Goal: Navigation & Orientation: Find specific page/section

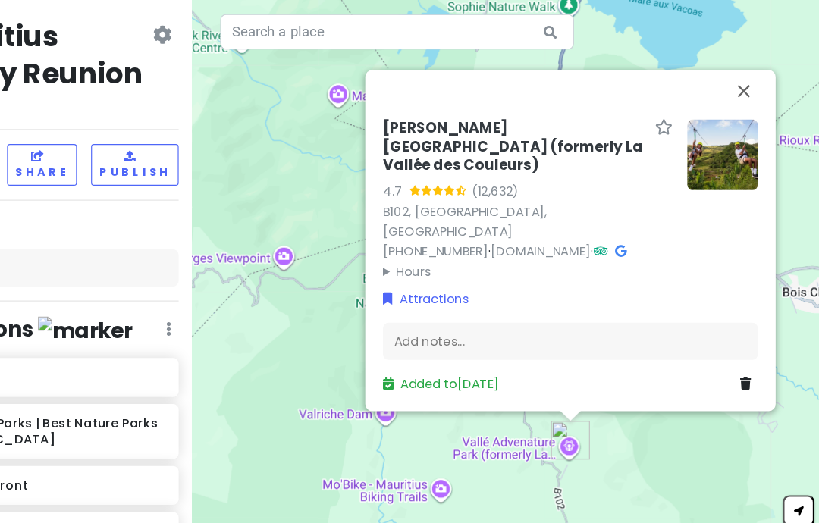
click at [405, 99] on button "Close" at bounding box center [746, 81] width 36 height 36
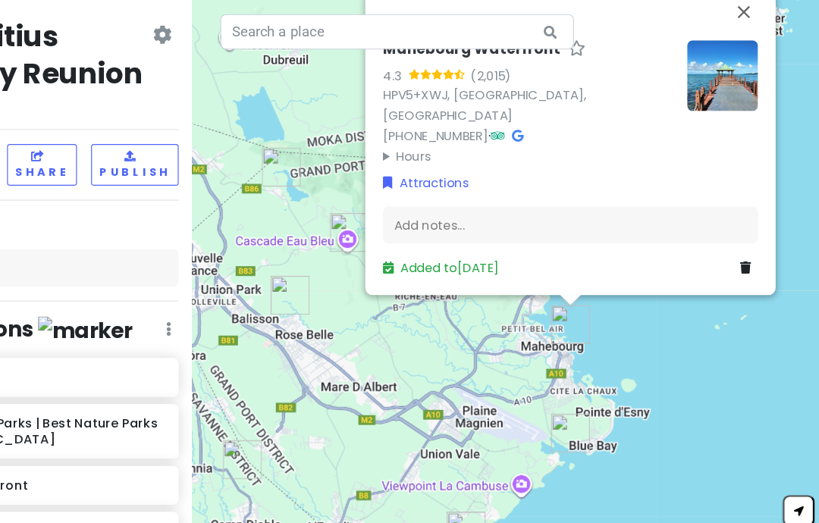
click at [405, 32] on button "Close" at bounding box center [746, 13] width 36 height 36
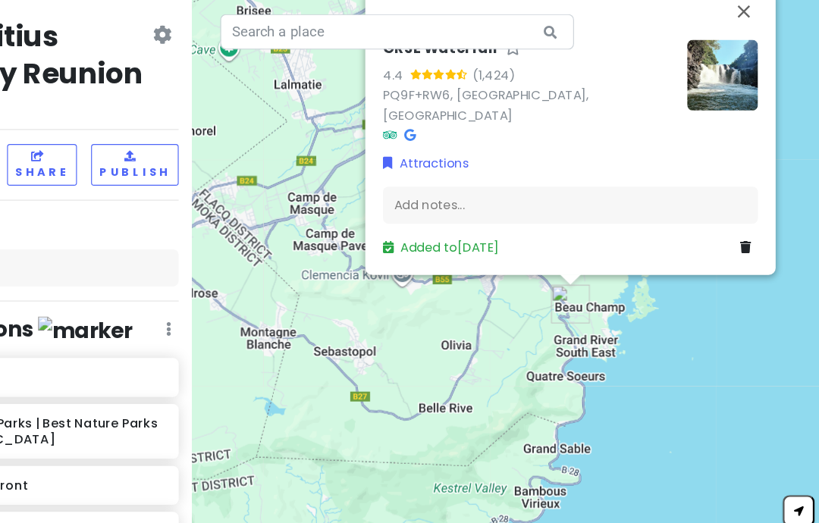
click at [405, 31] on button "Close" at bounding box center [746, 13] width 36 height 36
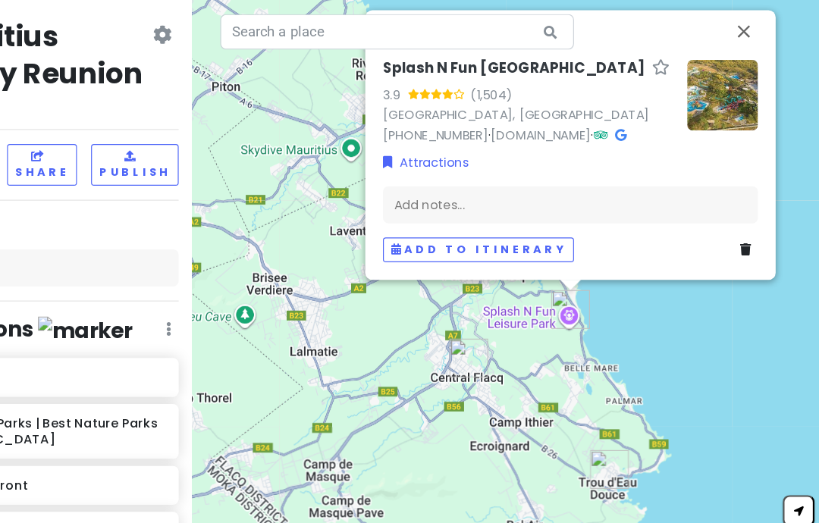
click at [405, 49] on button "Close" at bounding box center [746, 30] width 36 height 36
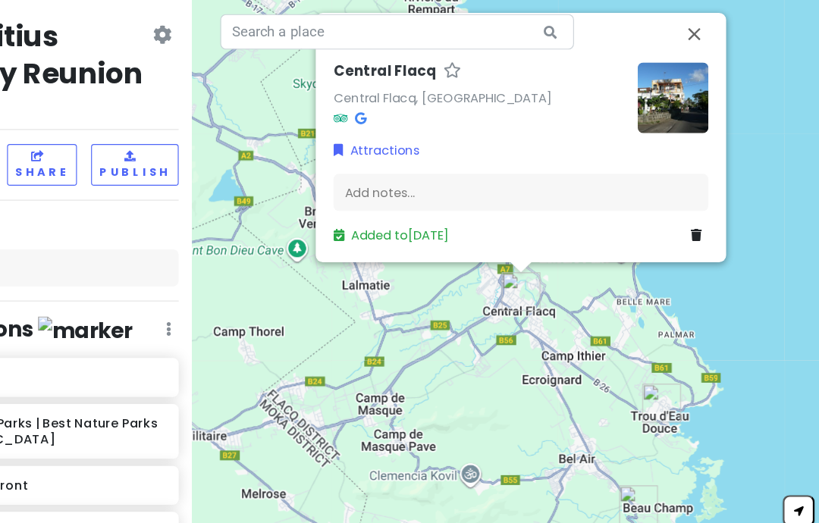
click at [405, 51] on button "Close" at bounding box center [704, 32] width 36 height 36
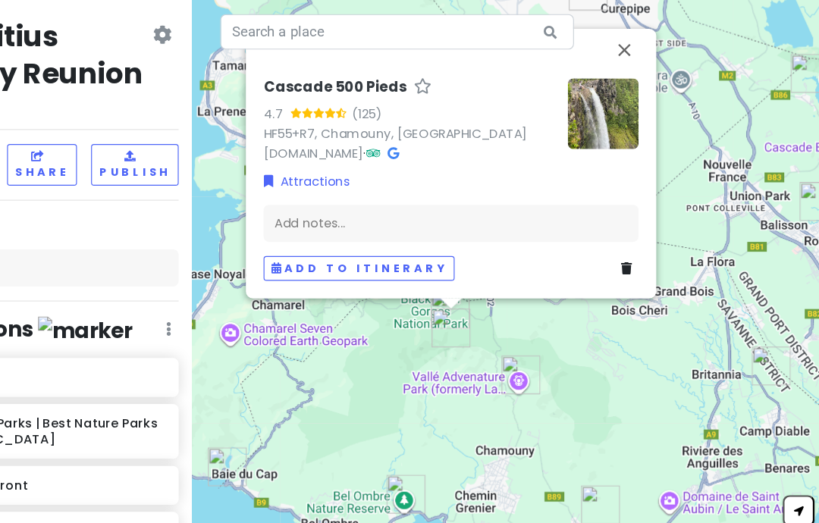
click at [405, 64] on button "Close" at bounding box center [644, 46] width 36 height 36
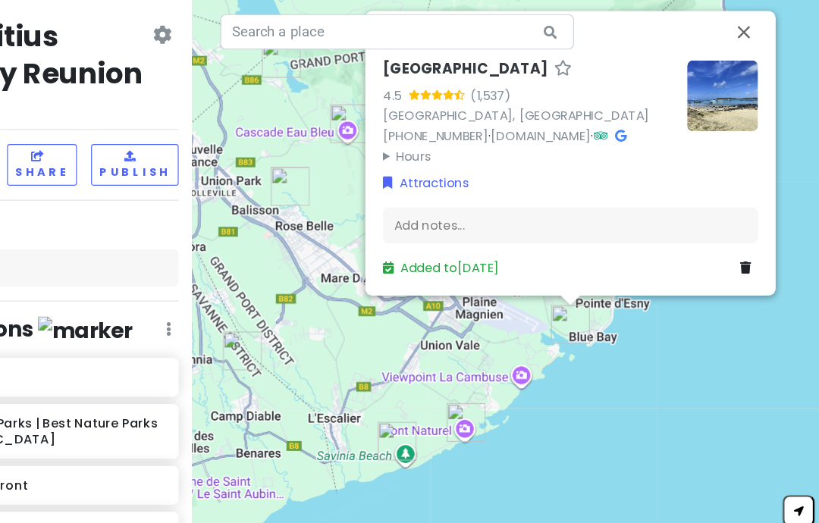
click at [405, 49] on button "Close" at bounding box center [746, 30] width 36 height 36
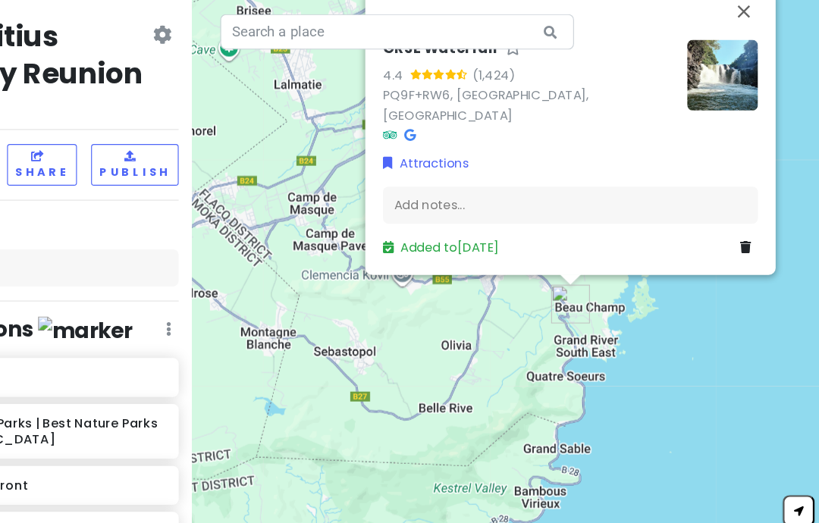
click at [405, 98] on img at bounding box center [728, 67] width 61 height 61
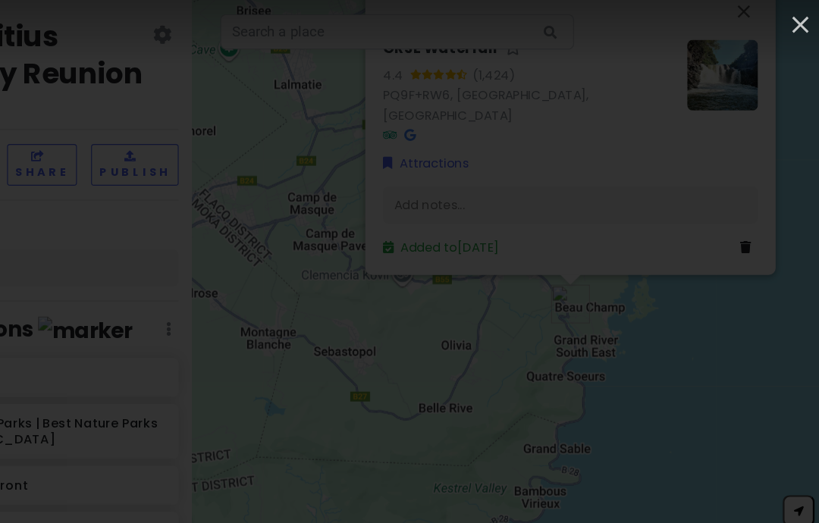
click at [405, 14] on icon "button" at bounding box center [795, 24] width 24 height 24
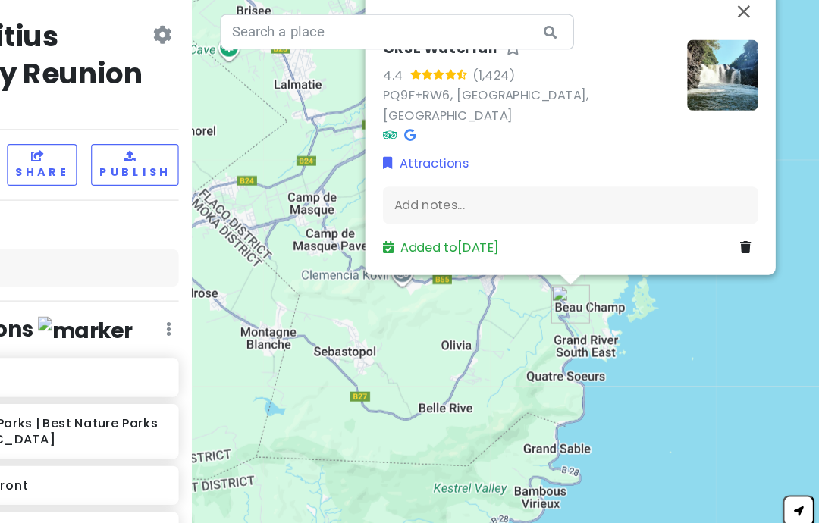
click at [405, 31] on button "Close" at bounding box center [746, 13] width 36 height 36
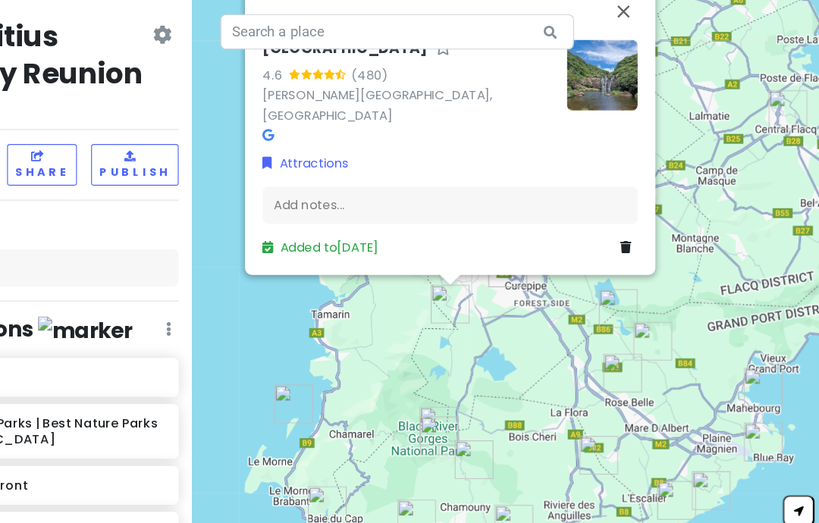
click at [405, 31] on button "Close" at bounding box center [643, 13] width 36 height 36
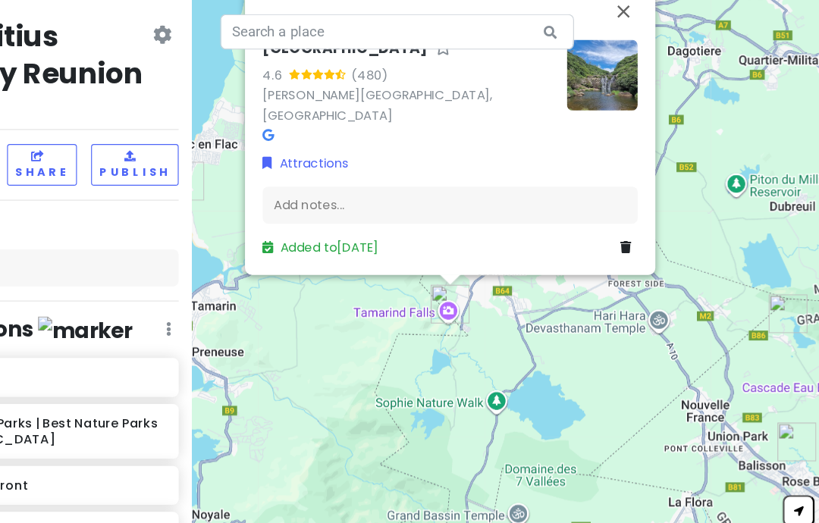
click at [405, 31] on button "Close" at bounding box center [643, 13] width 36 height 36
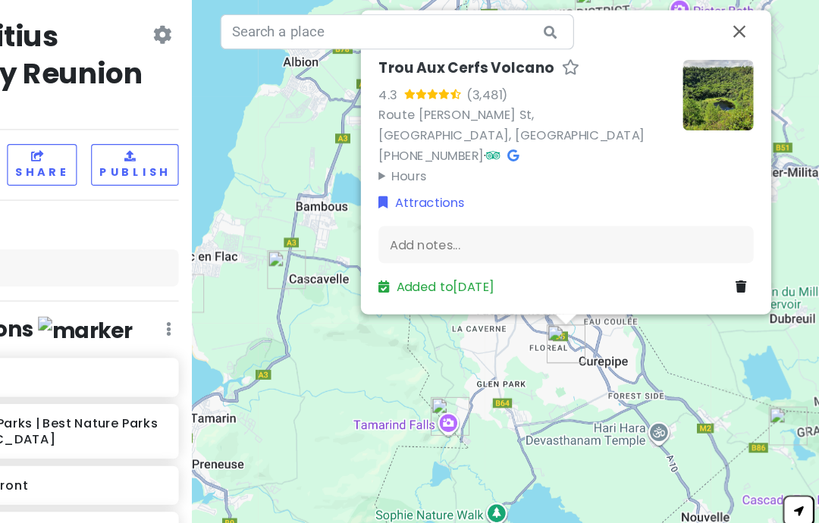
click at [405, 49] on button "Close" at bounding box center [742, 30] width 36 height 36
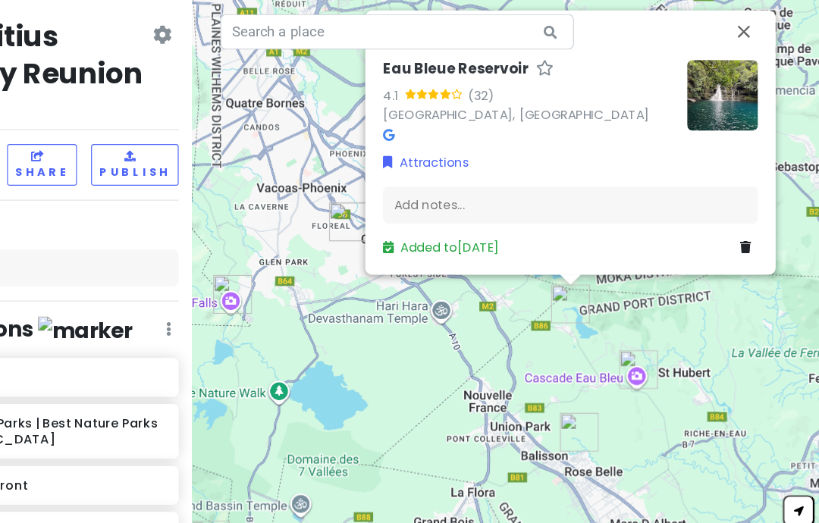
click at [405, 49] on button "Close" at bounding box center [746, 30] width 36 height 36
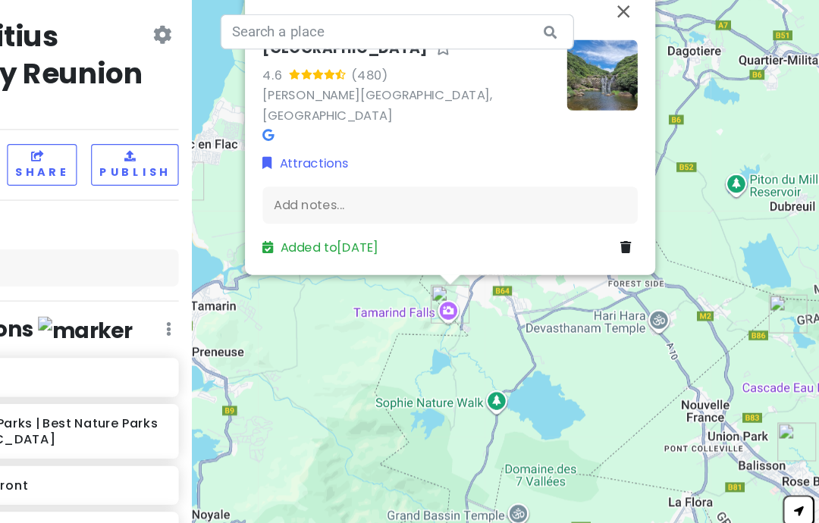
click at [405, 31] on button "Close" at bounding box center [643, 13] width 36 height 36
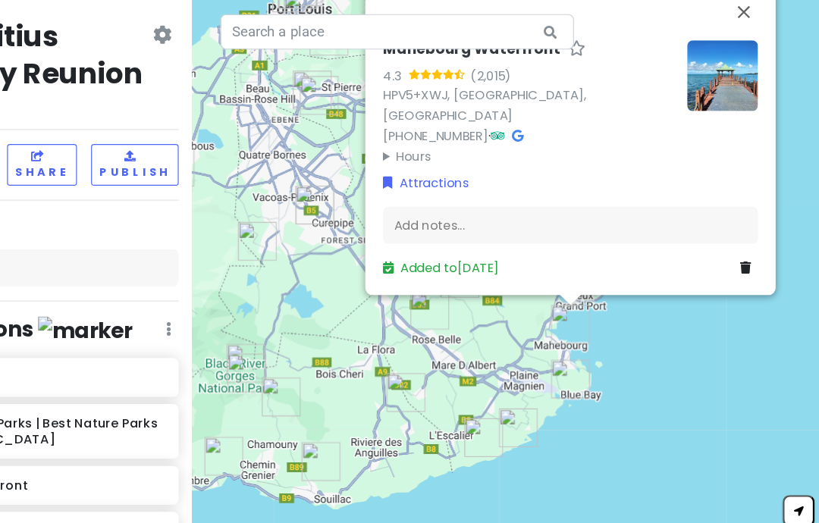
click at [405, 32] on button "Close" at bounding box center [746, 13] width 36 height 36
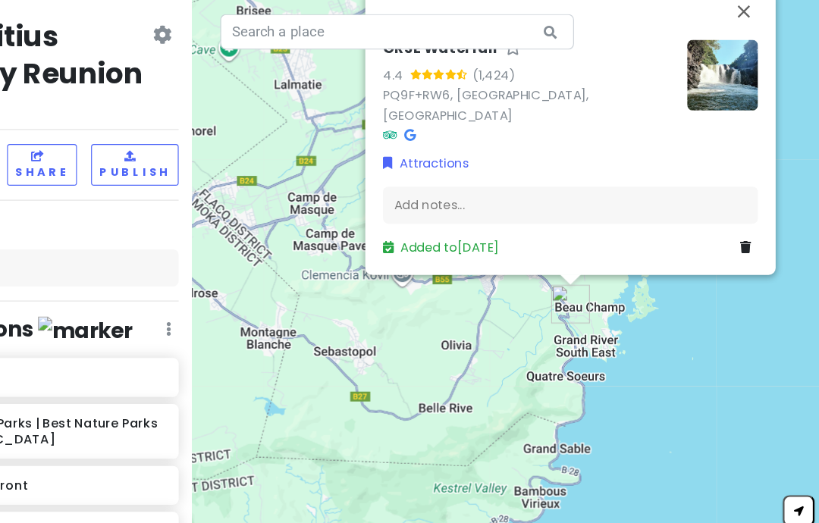
click at [405, 31] on button "Close" at bounding box center [746, 13] width 36 height 36
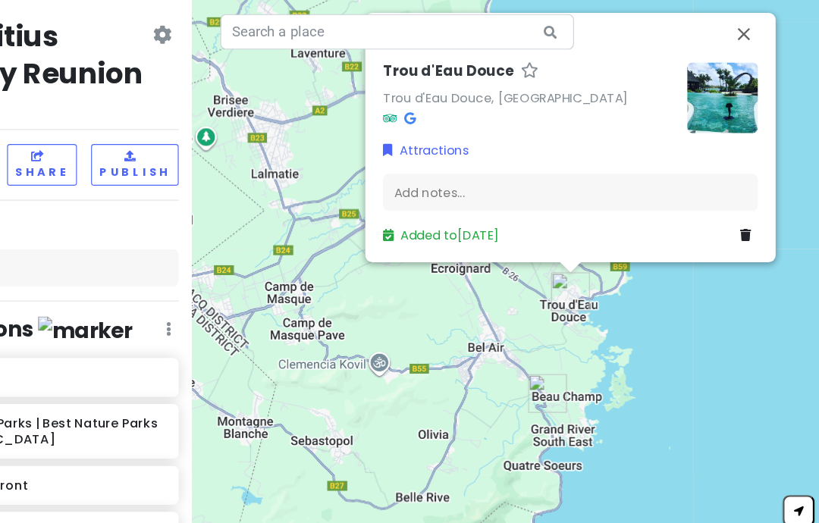
click at [405, 51] on button "Close" at bounding box center [746, 32] width 36 height 36
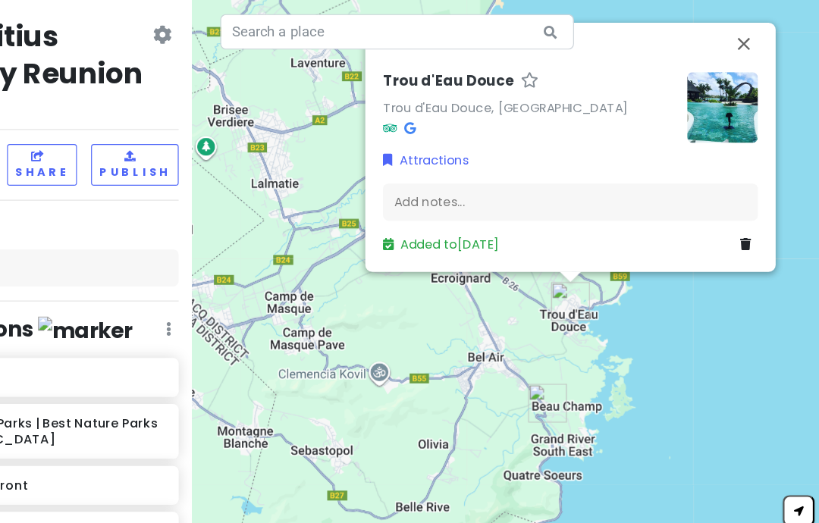
click at [405, 126] on img at bounding box center [728, 95] width 61 height 61
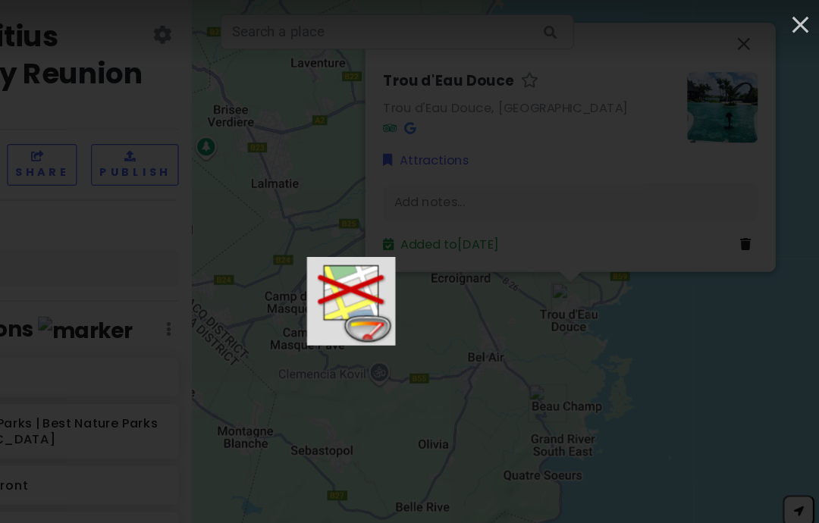
click at [405, 24] on icon "button" at bounding box center [795, 24] width 24 height 24
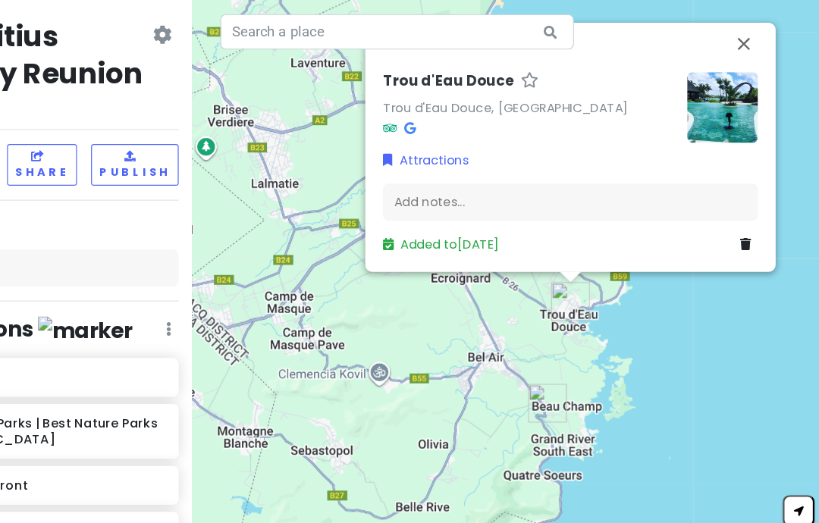
click at [405, 59] on button "Close" at bounding box center [746, 41] width 36 height 36
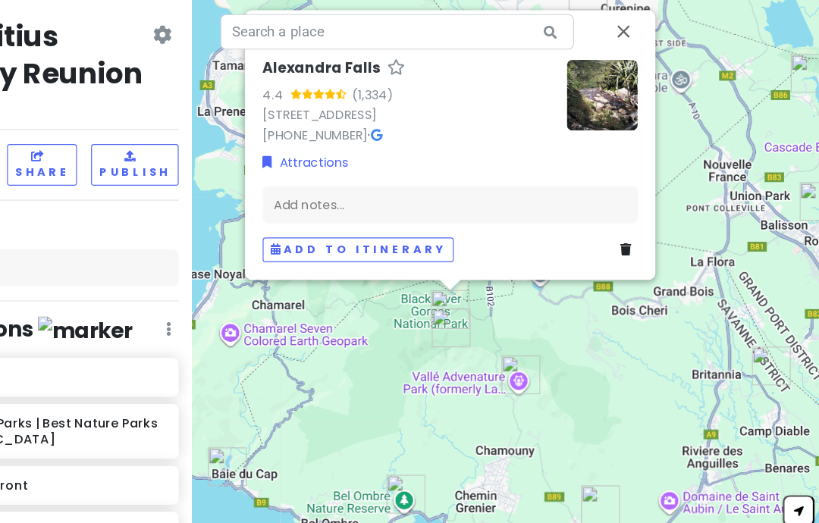
click at [405, 107] on img at bounding box center [625, 85] width 61 height 61
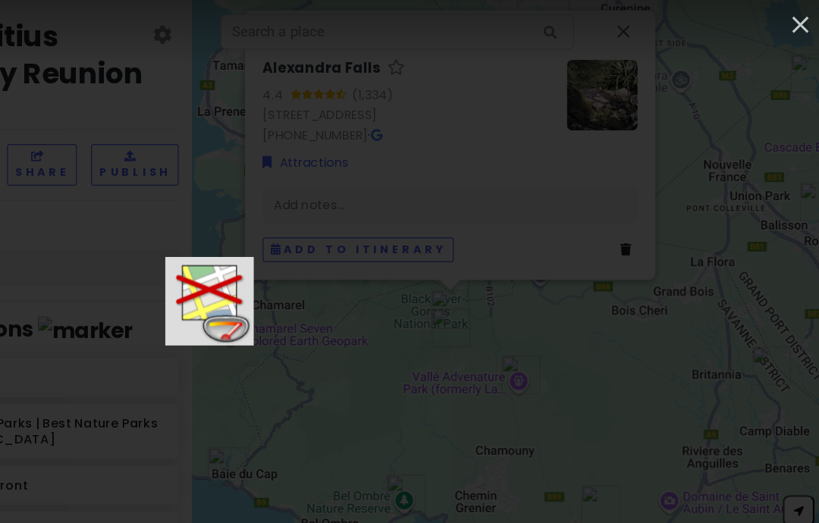
click at [405, 19] on icon "button" at bounding box center [795, 24] width 24 height 24
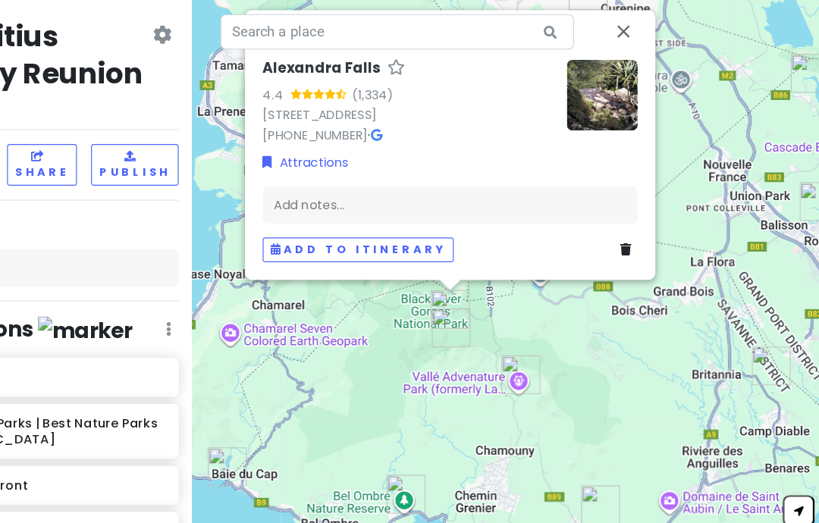
click at [405, 49] on button "Close" at bounding box center [643, 30] width 36 height 36
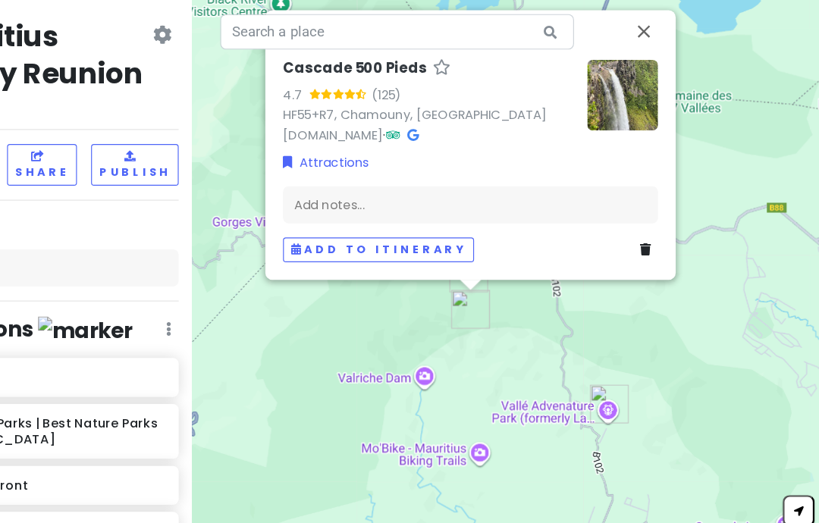
click at [405, 115] on img at bounding box center [642, 85] width 61 height 61
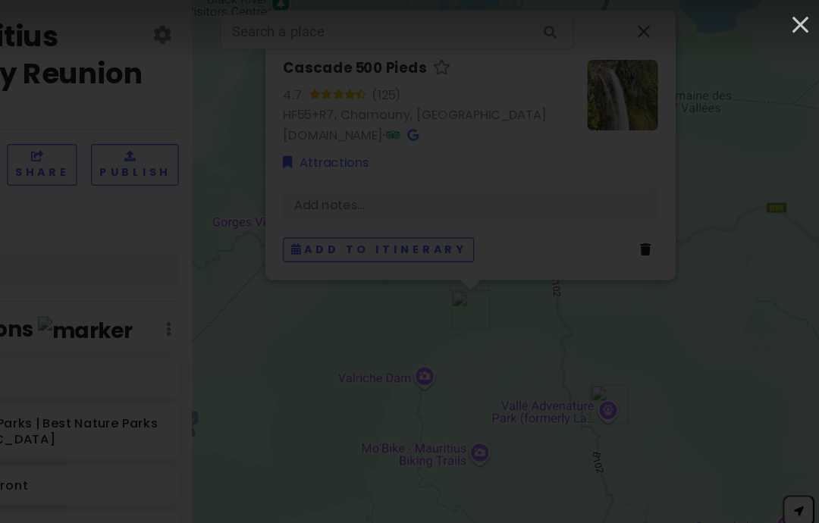
click at [405, 22] on icon "button" at bounding box center [795, 24] width 14 height 14
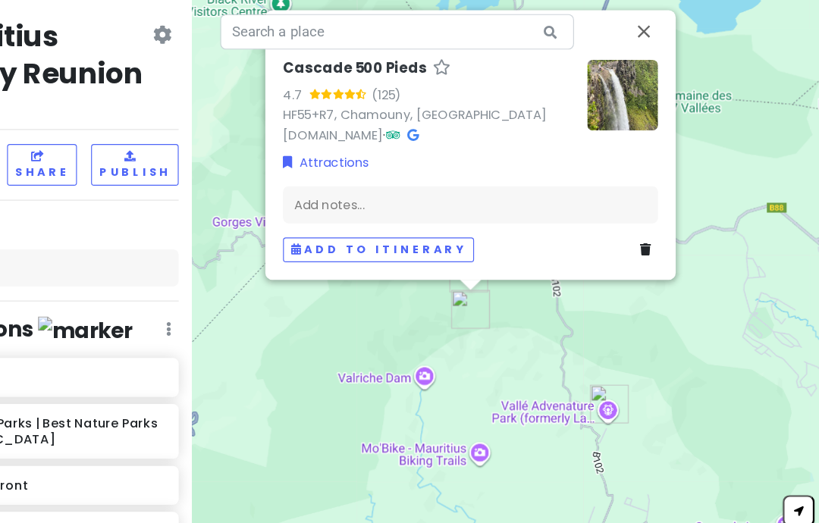
click at [405, 49] on button "Close" at bounding box center [660, 30] width 36 height 36
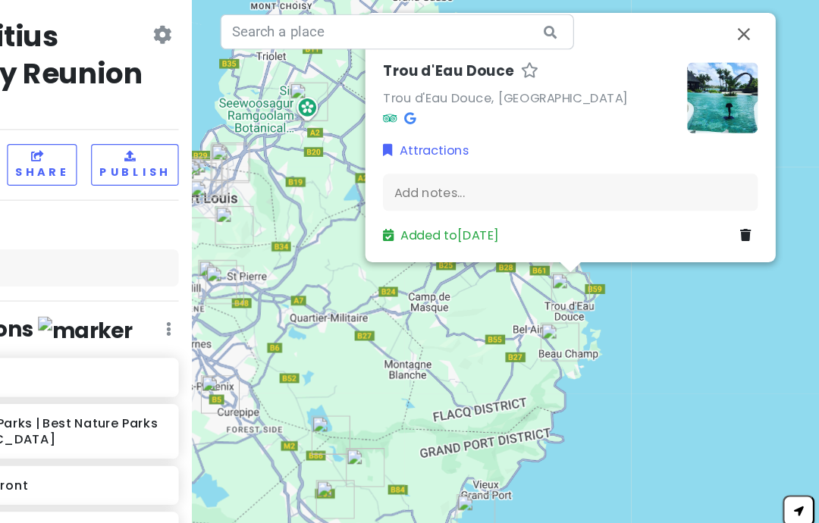
click at [405, 51] on button "Close" at bounding box center [746, 32] width 36 height 36
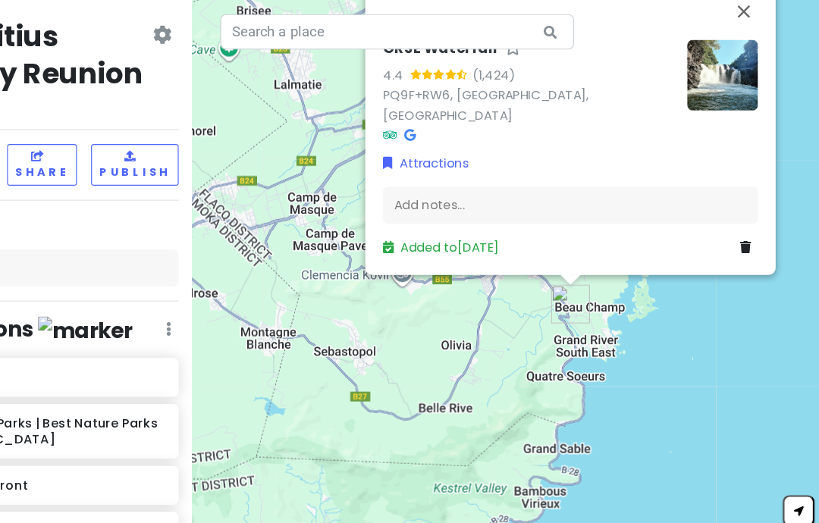
click at [405, 31] on button "Close" at bounding box center [746, 13] width 36 height 36
